Goal: Find specific page/section: Find specific page/section

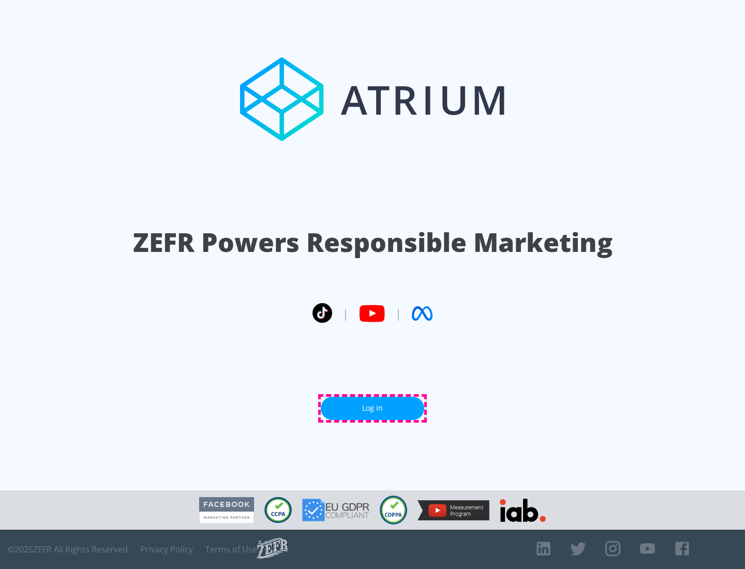
click at [373, 408] on link "Log In" at bounding box center [372, 408] width 103 height 23
